Goal: Navigation & Orientation: Find specific page/section

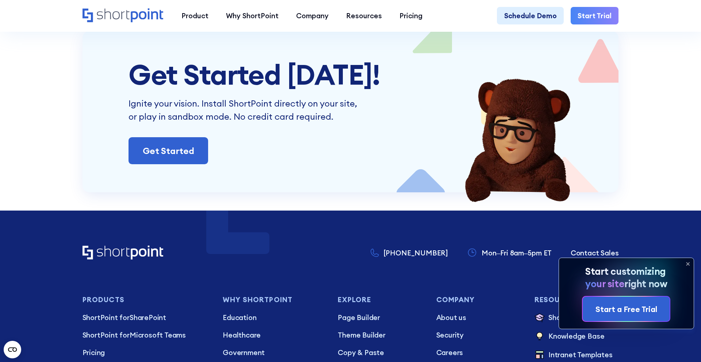
scroll to position [2560, 0]
